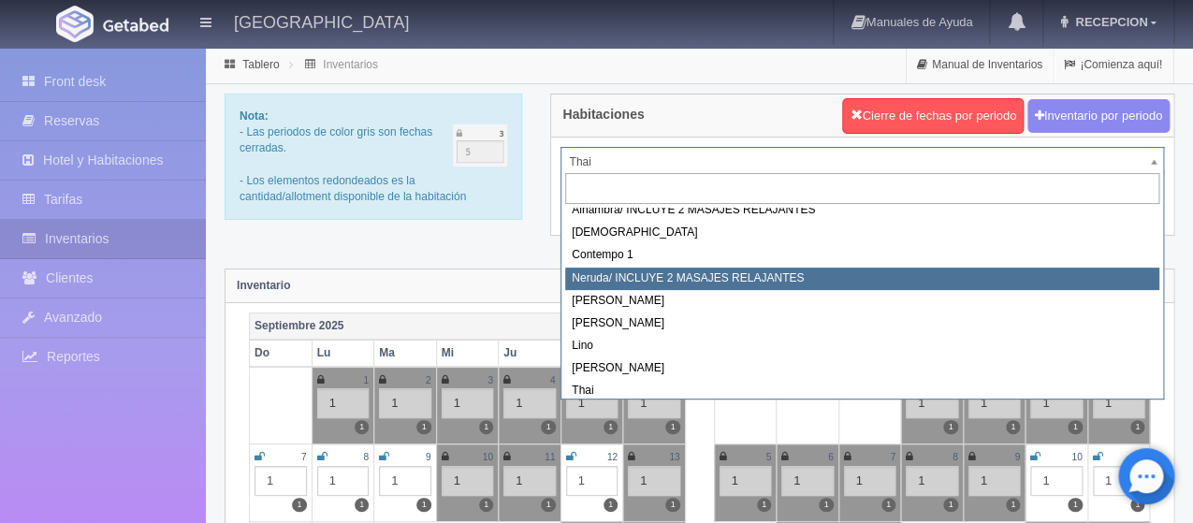
select select "722"
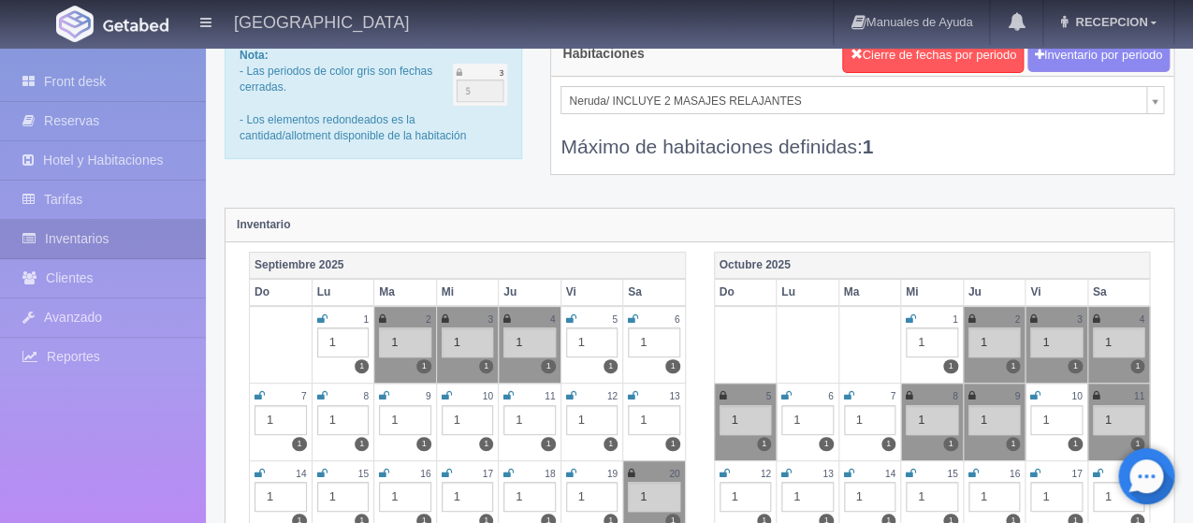
scroll to position [94, 0]
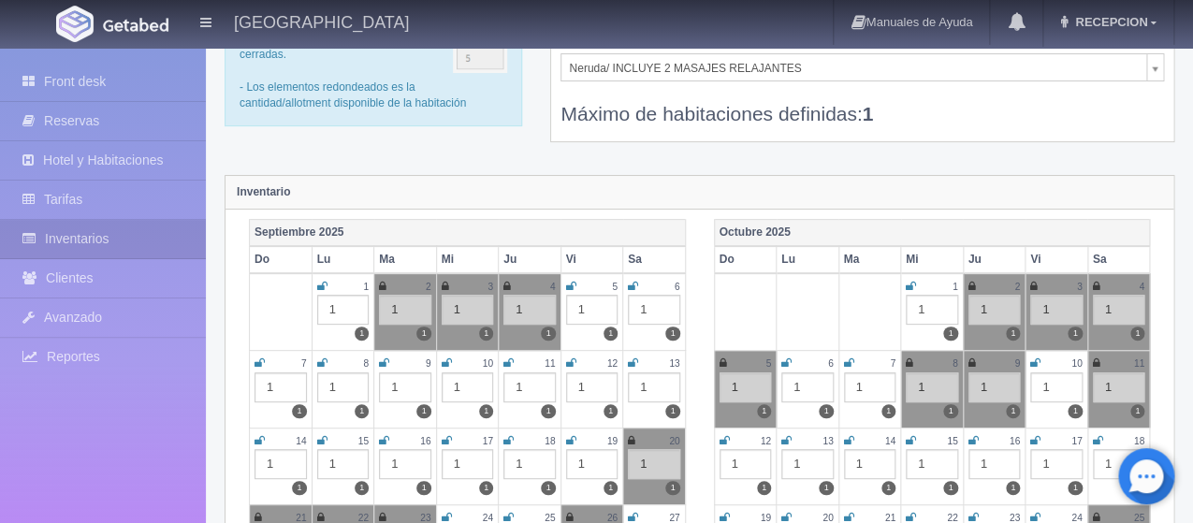
click at [909, 289] on icon at bounding box center [911, 286] width 10 height 11
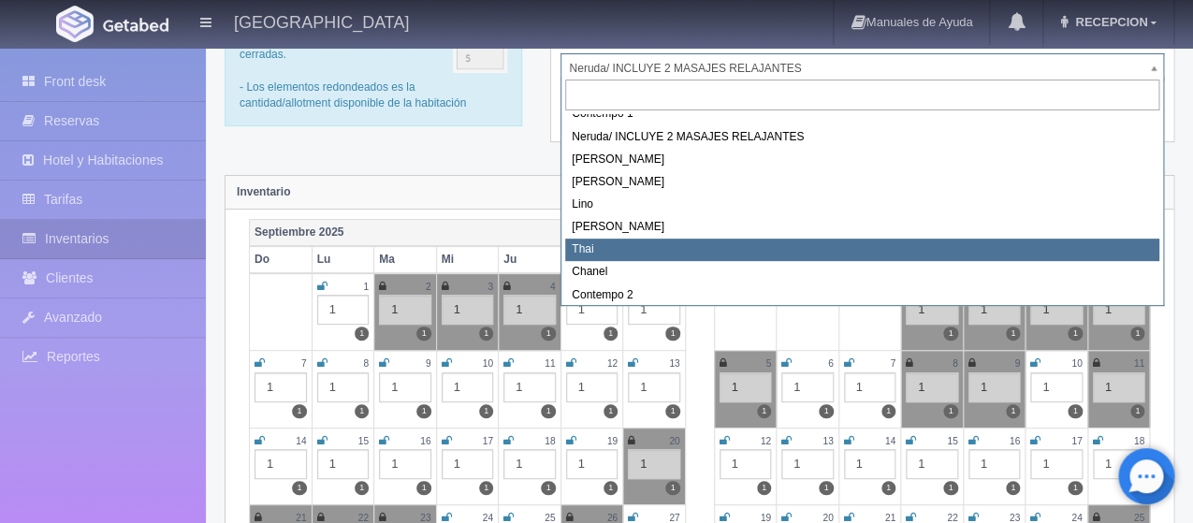
scroll to position [106, 0]
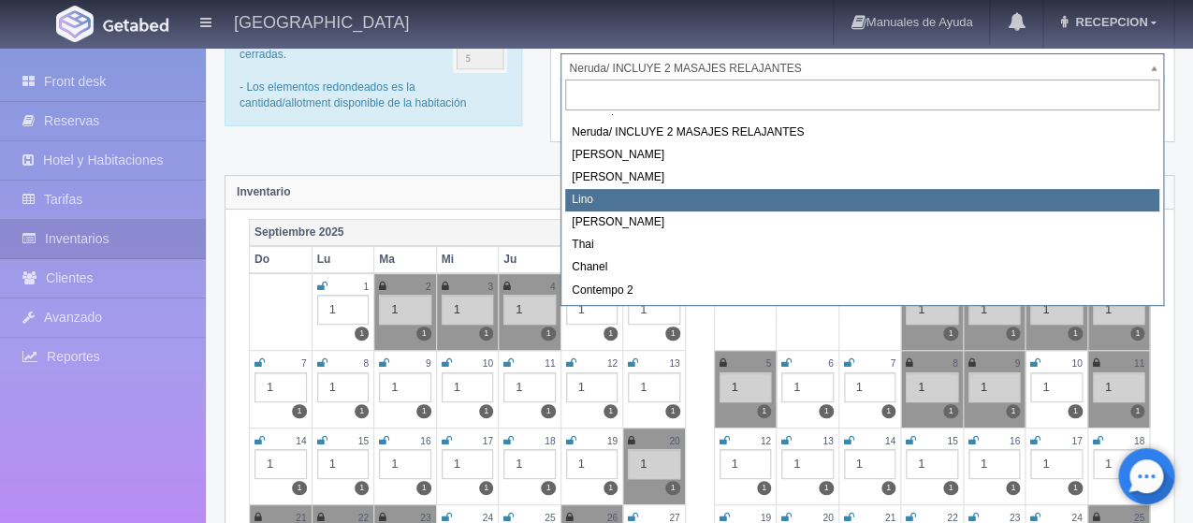
select select "725"
